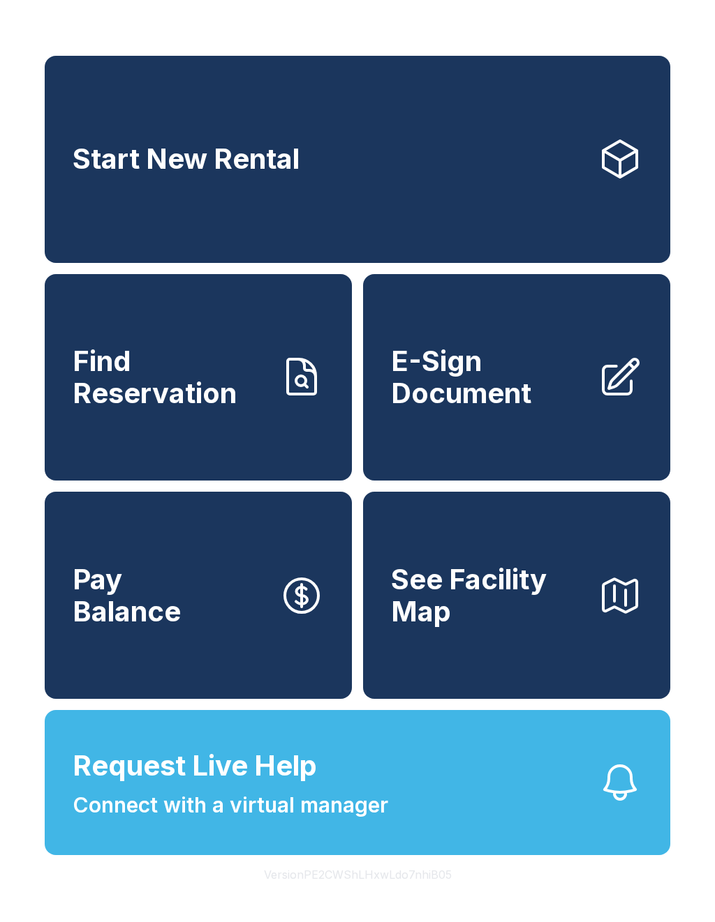
click at [142, 409] on span "Find Reservation" at bounding box center [170, 376] width 195 height 63
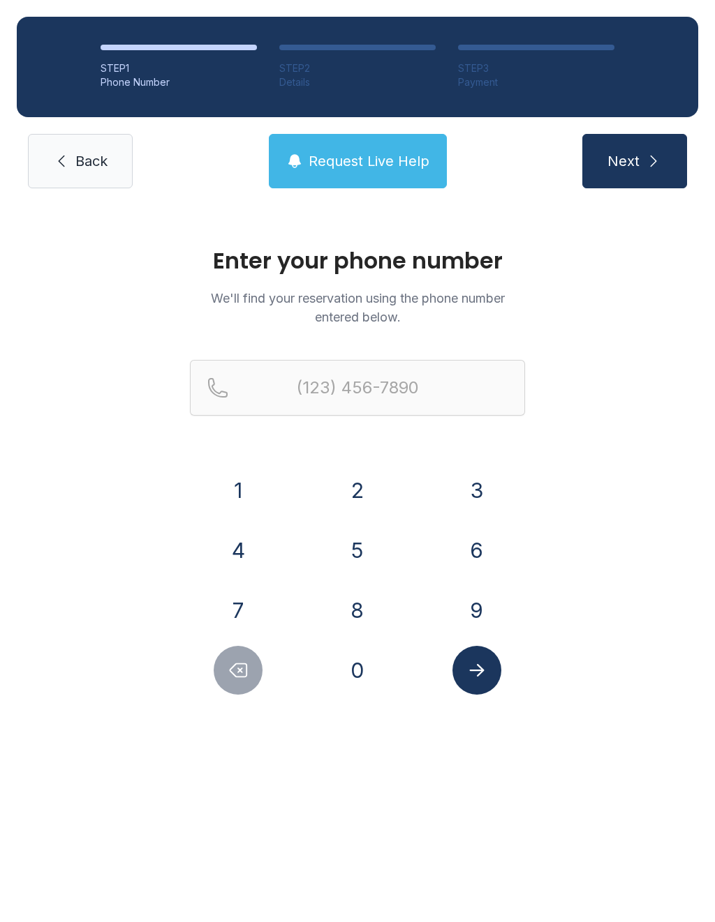
click at [483, 487] on button "3" at bounding box center [476, 490] width 49 height 49
click at [377, 685] on button "0" at bounding box center [357, 670] width 49 height 49
click at [499, 454] on div "(30" at bounding box center [357, 410] width 335 height 100
click at [486, 488] on button "3" at bounding box center [476, 490] width 49 height 49
click at [251, 545] on button "4" at bounding box center [238, 550] width 49 height 49
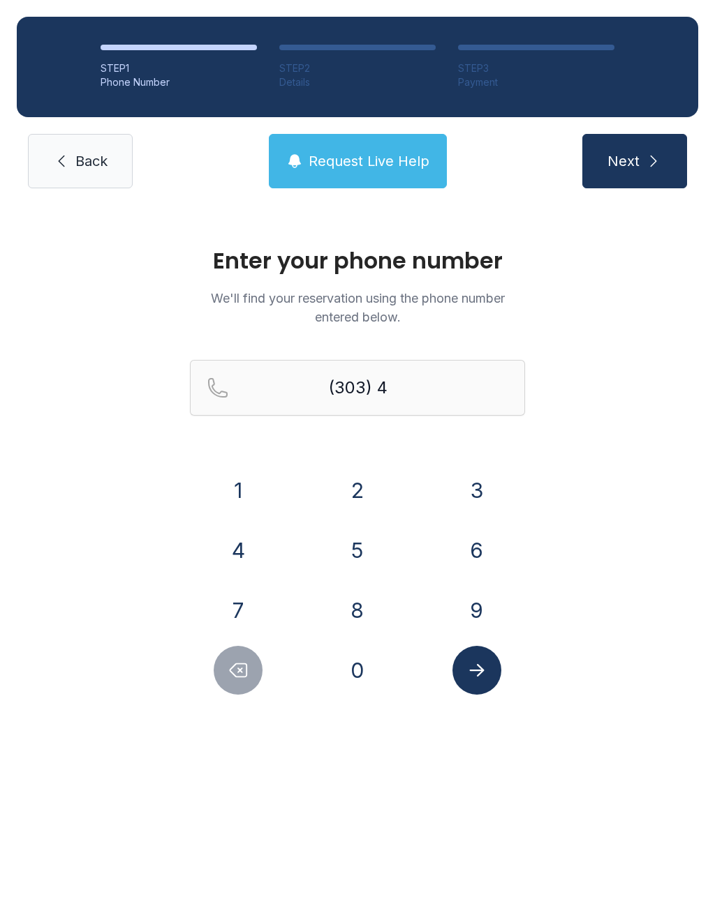
click at [334, 685] on div "0" at bounding box center [357, 670] width 97 height 49
click at [364, 676] on button "0" at bounding box center [357, 670] width 49 height 49
click at [486, 602] on button "9" at bounding box center [476, 610] width 49 height 49
click at [364, 663] on button "0" at bounding box center [357, 670] width 49 height 49
click at [480, 543] on button "6" at bounding box center [476, 550] width 49 height 49
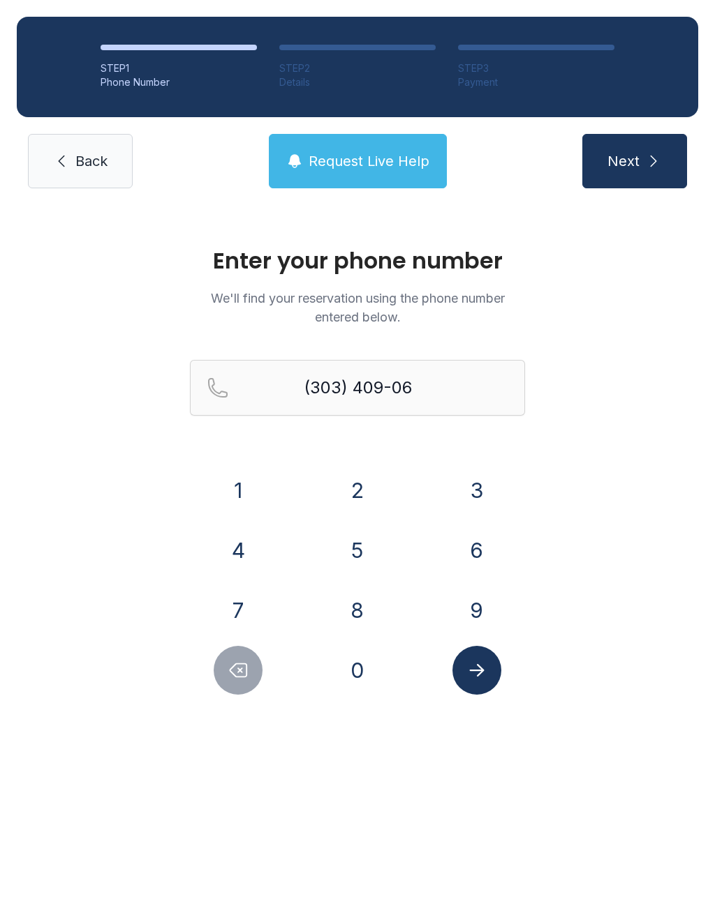
click at [377, 681] on button "0" at bounding box center [357, 670] width 49 height 49
click at [380, 683] on div "0" at bounding box center [357, 670] width 97 height 49
click at [373, 666] on button "0" at bounding box center [357, 670] width 49 height 49
type input "[PHONE_NUMBER]"
click at [491, 664] on button "Submit lookup form" at bounding box center [476, 670] width 49 height 49
